Goal: Find contact information: Find contact information

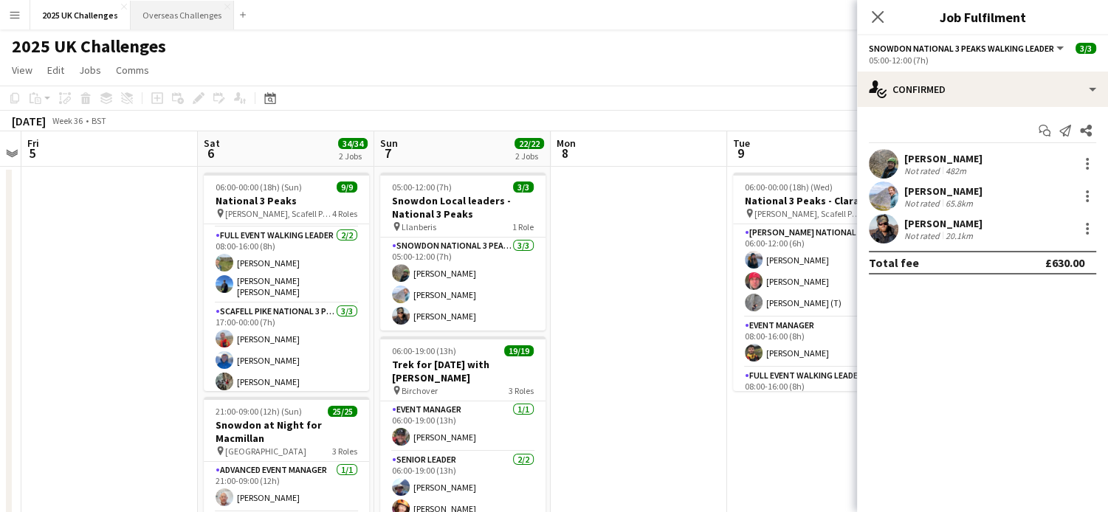
click at [159, 21] on button "Overseas Challenges Close" at bounding box center [182, 15] width 103 height 29
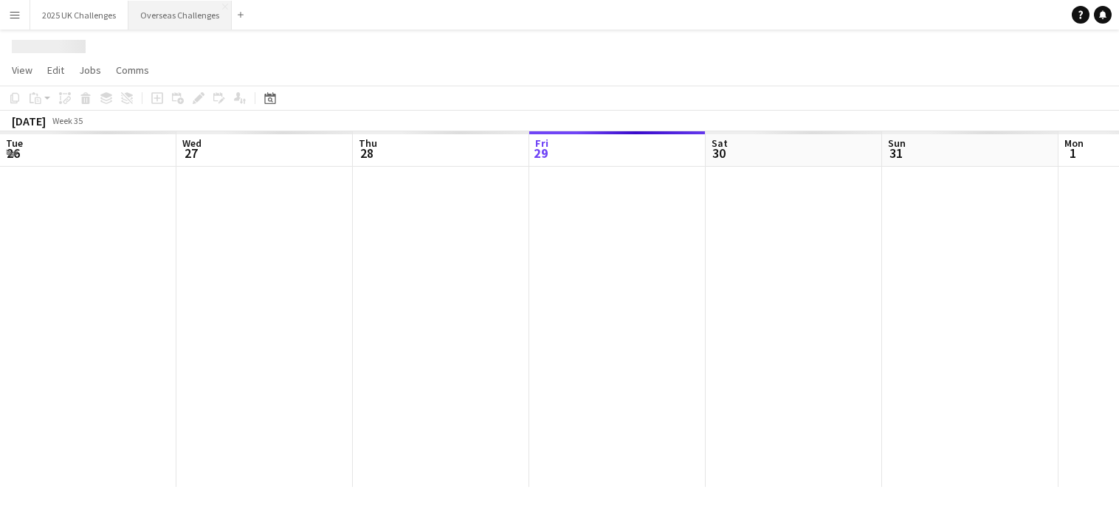
scroll to position [0, 353]
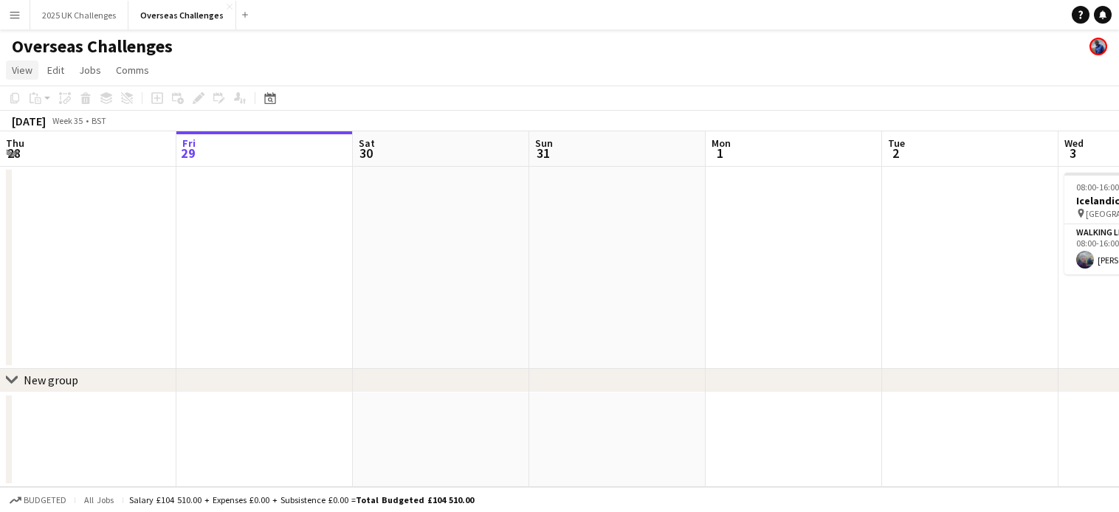
click at [21, 72] on span "View" at bounding box center [22, 69] width 21 height 13
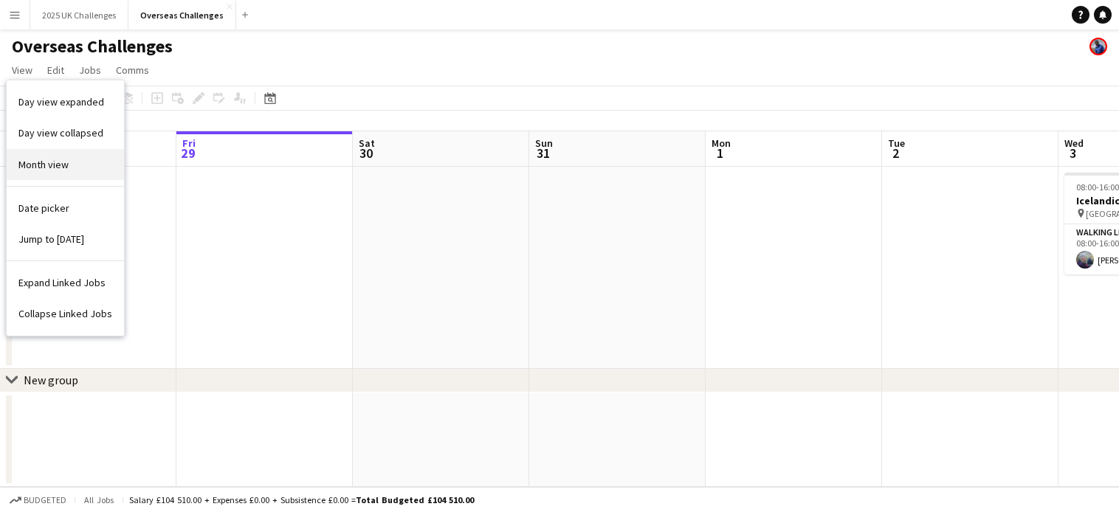
click at [54, 164] on span "Month view" at bounding box center [43, 164] width 50 height 13
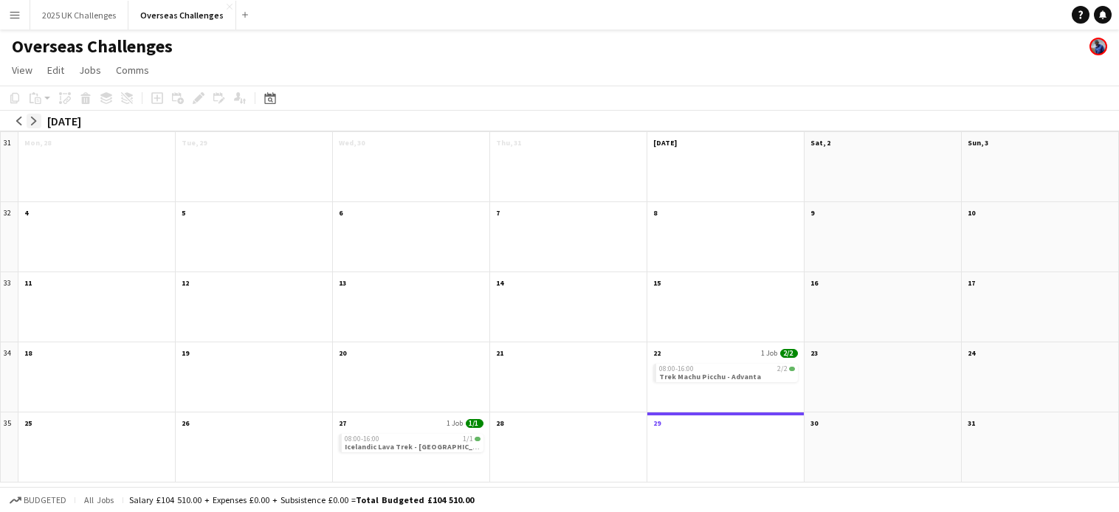
click at [31, 119] on app-icon "arrow-right" at bounding box center [34, 121] width 9 height 9
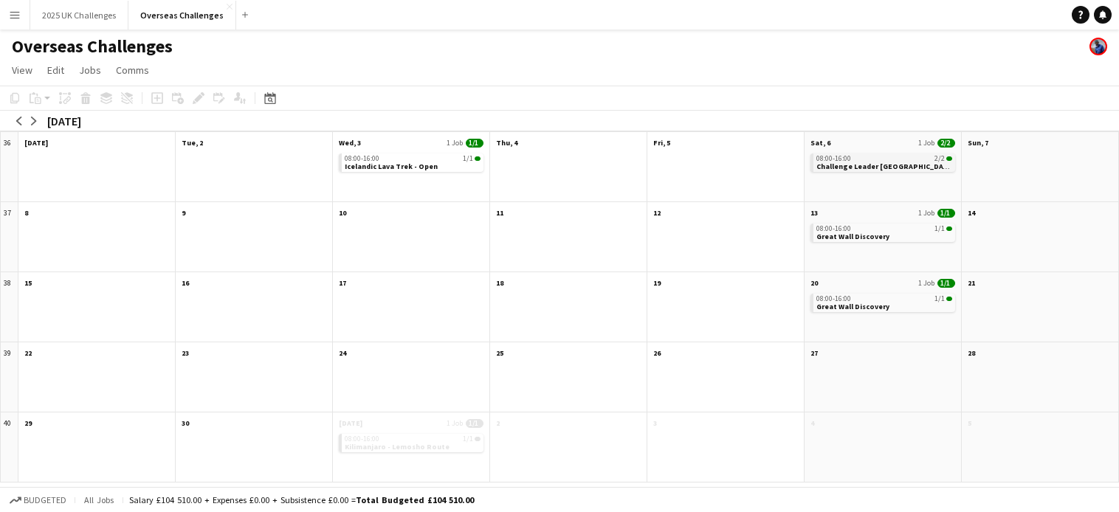
click at [883, 154] on app-month-view-job-card "08:00-16:00 2/2 Challenge Leader [GEOGRAPHIC_DATA]" at bounding box center [882, 163] width 145 height 18
click at [883, 163] on span "Challenge Leader [GEOGRAPHIC_DATA]" at bounding box center [885, 167] width 138 height 10
click at [893, 152] on div "08:00-16:00 2/2 Challenge Leader [GEOGRAPHIC_DATA]" at bounding box center [882, 176] width 156 height 51
click at [896, 172] on div "08:00-16:00 2/2 Challenge Leader [GEOGRAPHIC_DATA]" at bounding box center [882, 176] width 156 height 51
click at [895, 168] on span "Challenge Leader [GEOGRAPHIC_DATA]" at bounding box center [885, 167] width 138 height 10
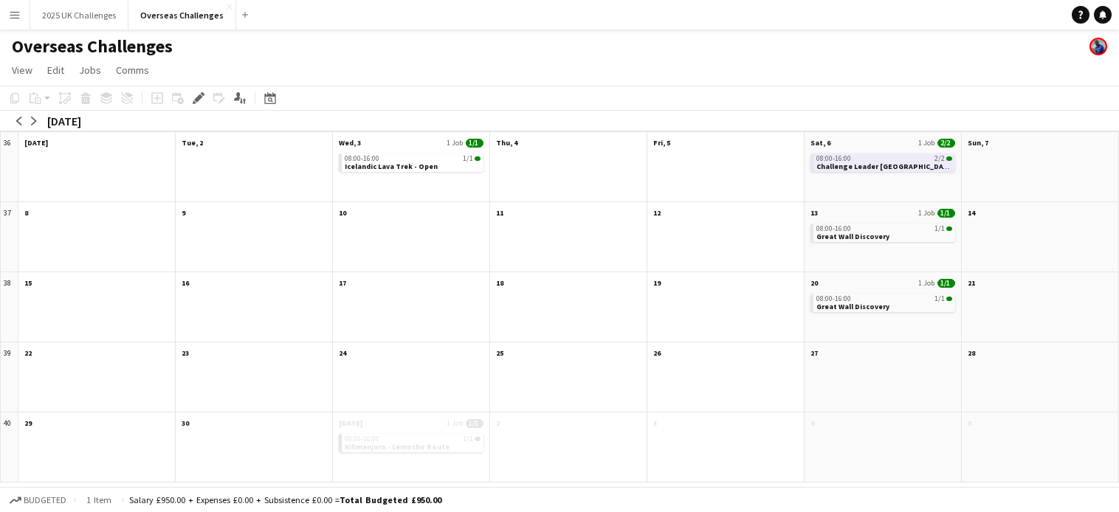
click at [887, 181] on div "08:00-16:00 2/2 Challenge Leader [GEOGRAPHIC_DATA]" at bounding box center [882, 176] width 156 height 51
click at [887, 148] on app-month-view-date-header "Sat, 6 1 Job 2/2" at bounding box center [882, 141] width 156 height 18
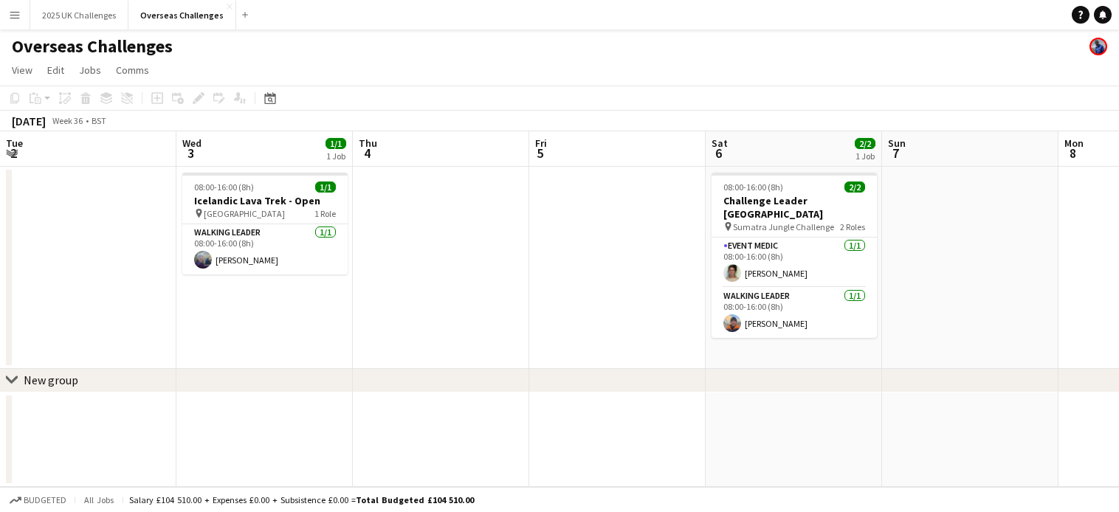
scroll to position [0, 508]
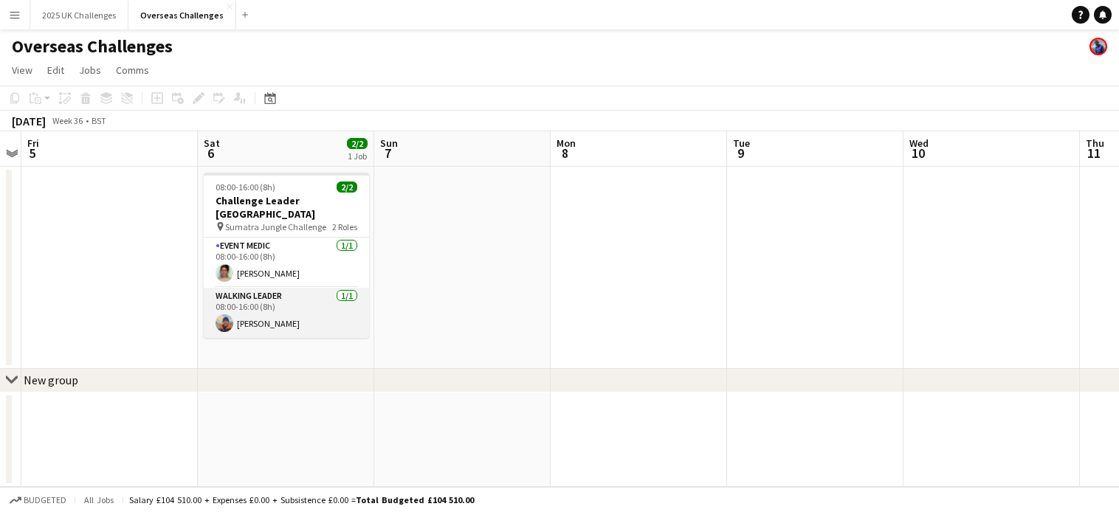
click at [248, 288] on app-card-role "Walking Leader [DATE] 08:00-16:00 (8h) [PERSON_NAME]" at bounding box center [286, 313] width 165 height 50
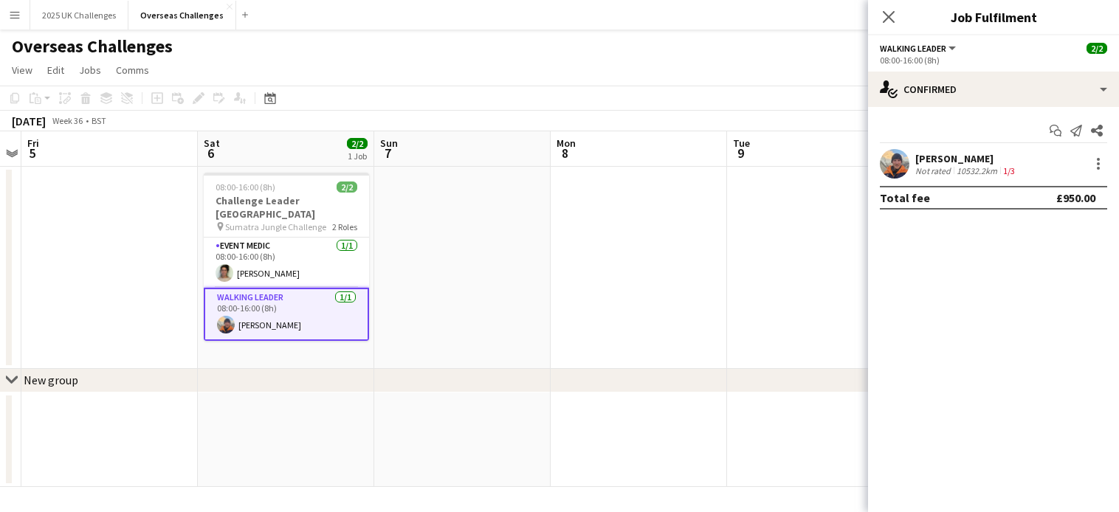
click at [954, 152] on div "[PERSON_NAME]" at bounding box center [966, 158] width 103 height 13
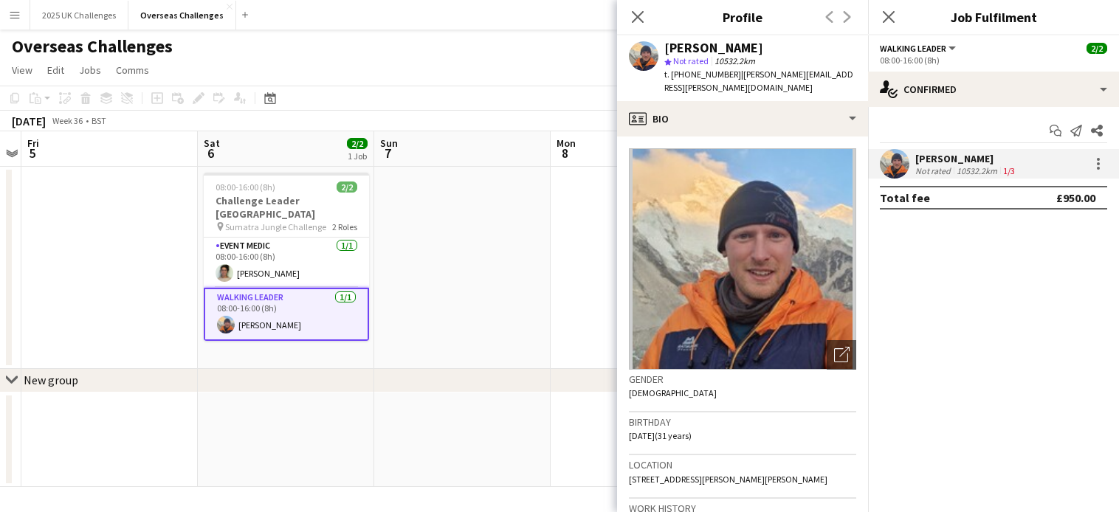
drag, startPoint x: 732, startPoint y: 73, endPoint x: 809, endPoint y: 73, distance: 76.8
click at [809, 73] on app-profile-header "[PERSON_NAME] star Not rated 10532.2km t. [PHONE_NUMBER] | [PERSON_NAME][EMAIL_…" at bounding box center [742, 68] width 251 height 66
drag, startPoint x: 809, startPoint y: 73, endPoint x: 773, endPoint y: 75, distance: 35.5
click at [773, 75] on span "| [PERSON_NAME][EMAIL_ADDRESS][PERSON_NAME][DOMAIN_NAME]" at bounding box center [758, 81] width 189 height 24
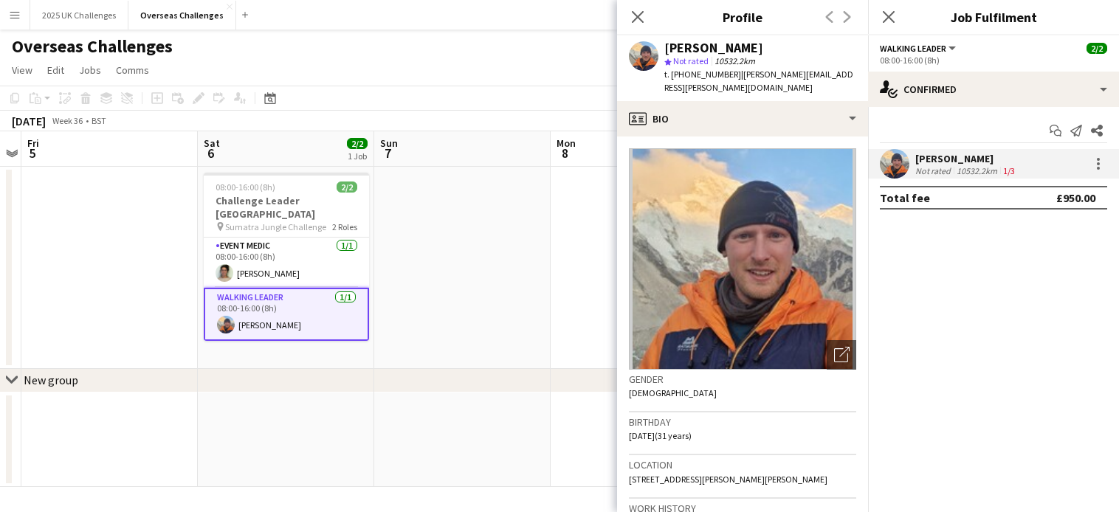
copy span "[PERSON_NAME][EMAIL_ADDRESS][PERSON_NAME][DOMAIN_NAME]"
click at [803, 69] on div "[PERSON_NAME] star Not rated 10532.2km t. [PHONE_NUMBER] | [PERSON_NAME][EMAIL_…" at bounding box center [742, 68] width 251 height 66
drag, startPoint x: 803, startPoint y: 69, endPoint x: 789, endPoint y: 65, distance: 14.5
click at [789, 65] on div "star Not rated 10532.2km" at bounding box center [760, 61] width 192 height 13
click at [801, 46] on div "[PERSON_NAME] star Not rated 10532.2km t. [PHONE_NUMBER] | [PERSON_NAME][EMAIL_…" at bounding box center [742, 68] width 251 height 66
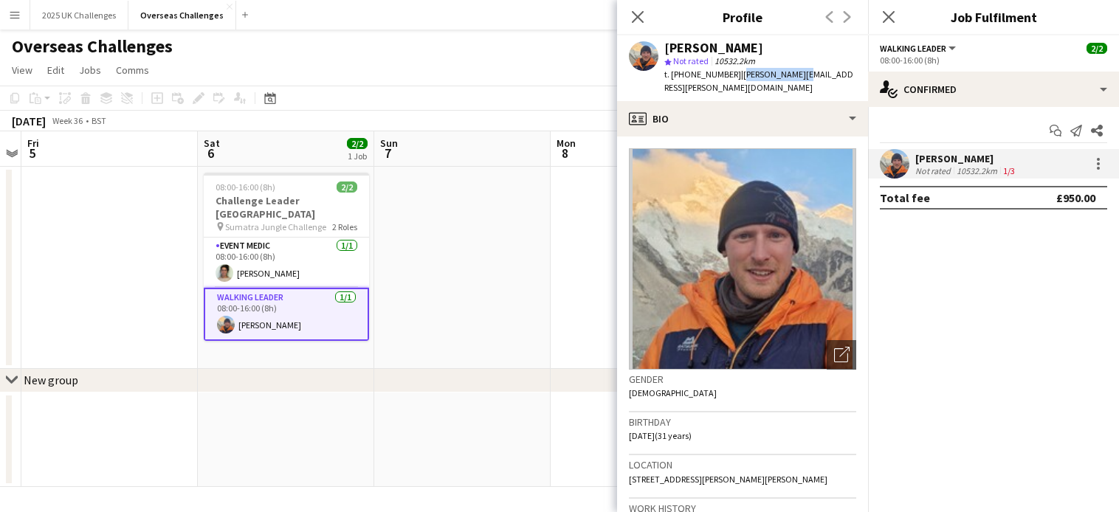
drag, startPoint x: 797, startPoint y: 75, endPoint x: 735, endPoint y: 72, distance: 62.1
click at [735, 72] on div "[PERSON_NAME] star Not rated 10532.2km t. [PHONE_NUMBER] | [PERSON_NAME][EMAIL_…" at bounding box center [742, 68] width 251 height 66
copy span "[PERSON_NAME][EMAIL_ADDRESS][PERSON_NAME][DOMAIN_NAME]"
click at [279, 251] on app-card-role "Event Medic [DATE] 08:00-16:00 (8h) [PERSON_NAME]" at bounding box center [286, 263] width 165 height 50
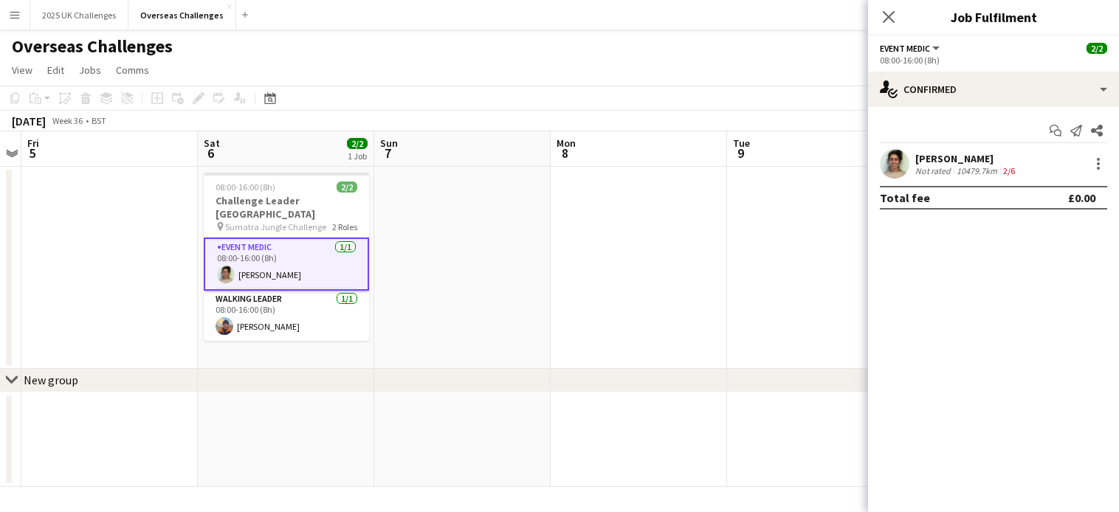
click at [956, 160] on div "[PERSON_NAME]" at bounding box center [966, 158] width 103 height 13
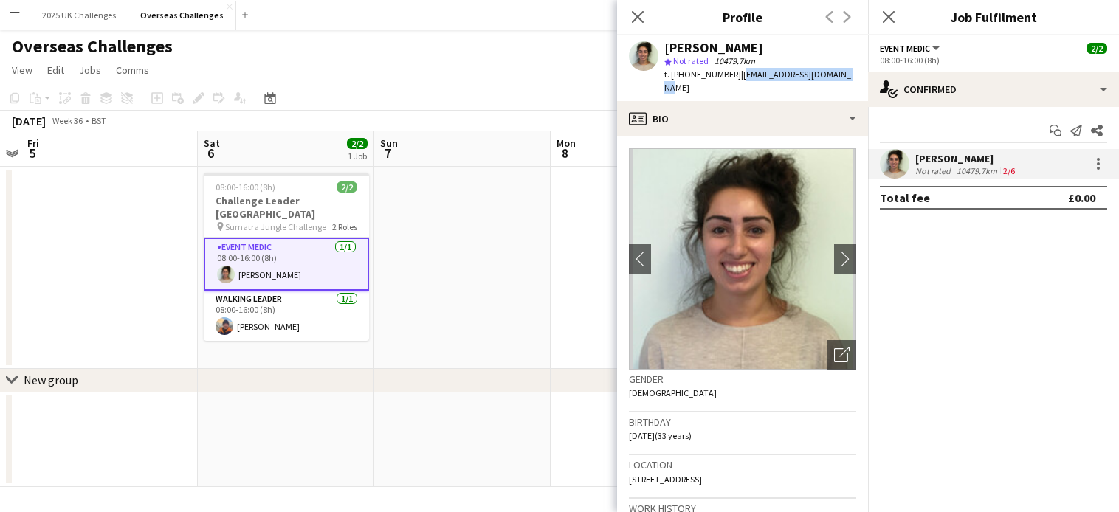
drag, startPoint x: 734, startPoint y: 73, endPoint x: 844, endPoint y: 73, distance: 110.0
click at [844, 73] on div "[PERSON_NAME]-Mashadi star Not rated 10479.7km t. [PHONE_NUMBER] | [EMAIL_ADDRE…" at bounding box center [742, 68] width 251 height 66
drag, startPoint x: 844, startPoint y: 73, endPoint x: 822, endPoint y: 75, distance: 21.5
copy span "[EMAIL_ADDRESS][DOMAIN_NAME]"
